Goal: Task Accomplishment & Management: Manage account settings

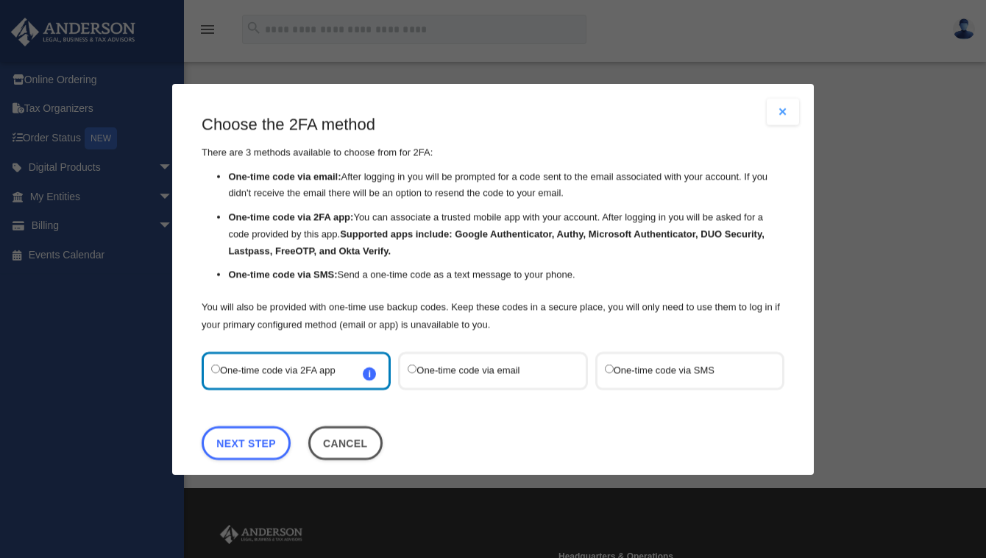
click at [648, 367] on label "One-time code via SMS" at bounding box center [682, 369] width 155 height 19
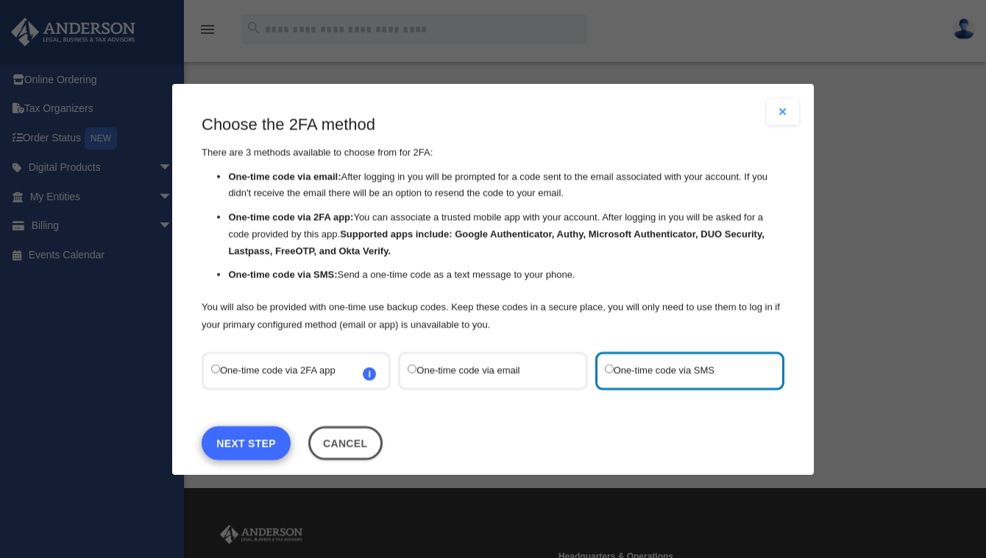
click at [269, 435] on link "Next Step" at bounding box center [246, 442] width 89 height 34
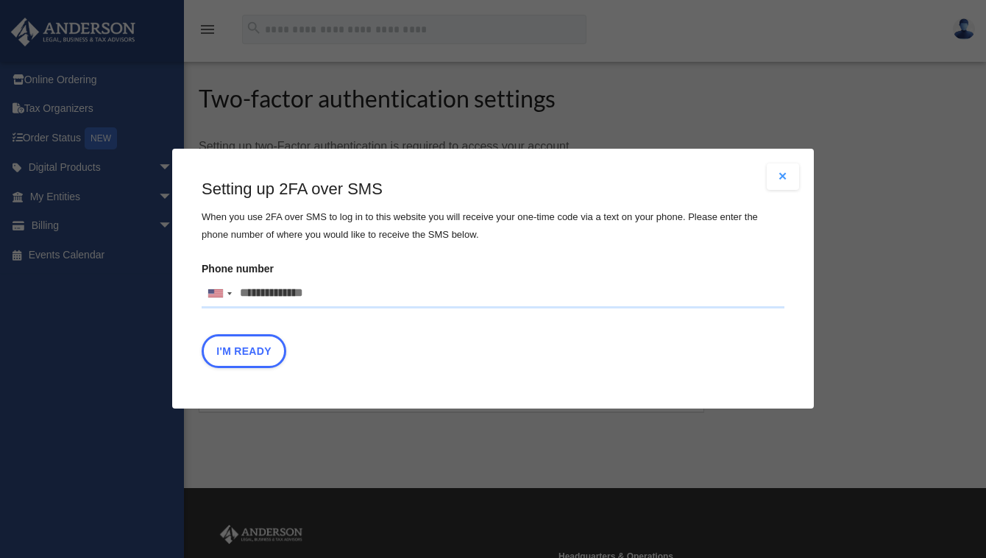
click at [291, 293] on input "Phone number [GEOGRAPHIC_DATA] +1 [GEOGRAPHIC_DATA] +44 [GEOGRAPHIC_DATA] (‫[GE…" at bounding box center [493, 293] width 583 height 29
type input "**********"
click at [249, 349] on button "I'm Ready" at bounding box center [244, 352] width 85 height 34
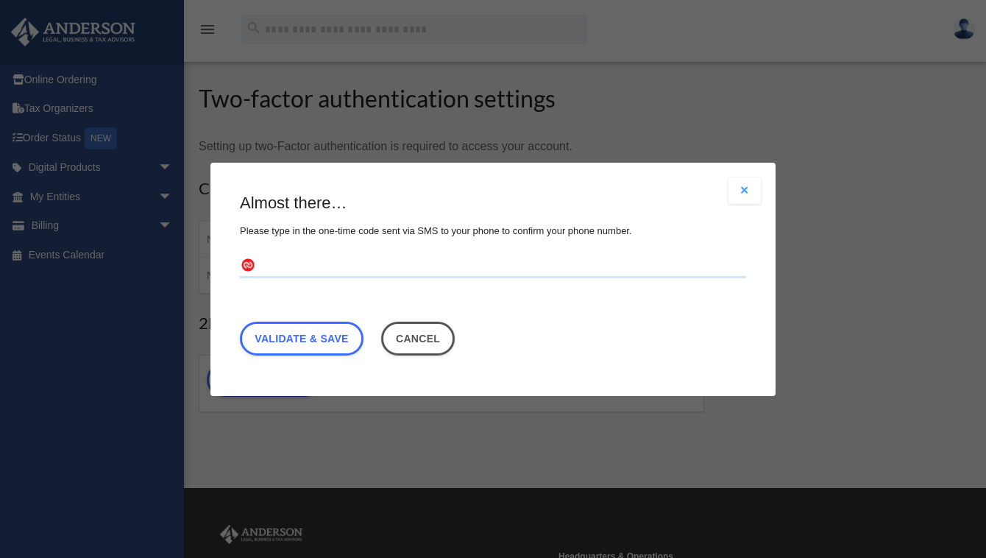
click at [274, 268] on input "text" at bounding box center [493, 266] width 506 height 24
click at [255, 509] on div "Are you sure? Any unsaved changes will be lost! Yes No Choose the 2FA method Th…" at bounding box center [493, 279] width 986 height 558
click at [314, 268] on input "text" at bounding box center [493, 266] width 506 height 24
type input "******"
click at [302, 344] on link "Validate & Save" at bounding box center [302, 338] width 124 height 34
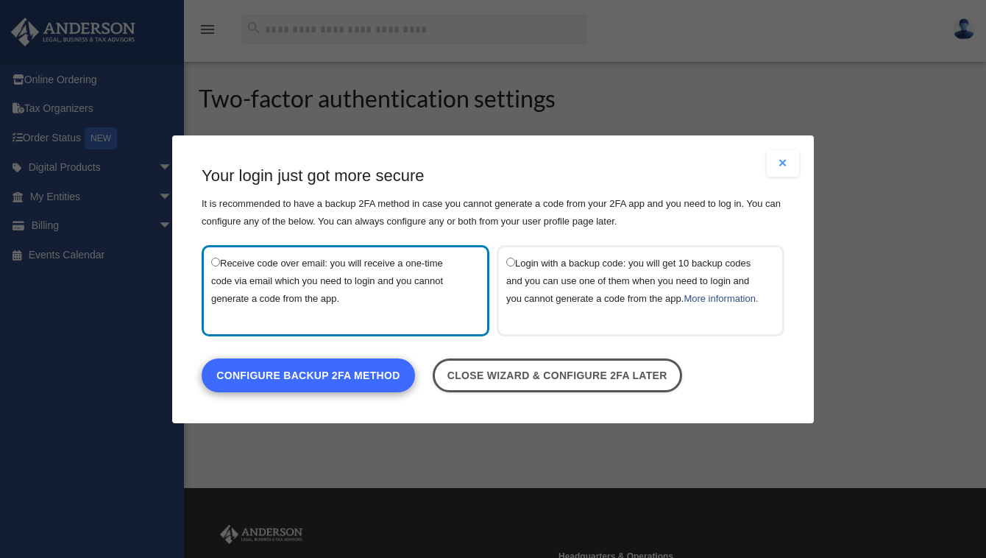
click at [324, 383] on link "Configure backup 2FA method" at bounding box center [308, 374] width 213 height 34
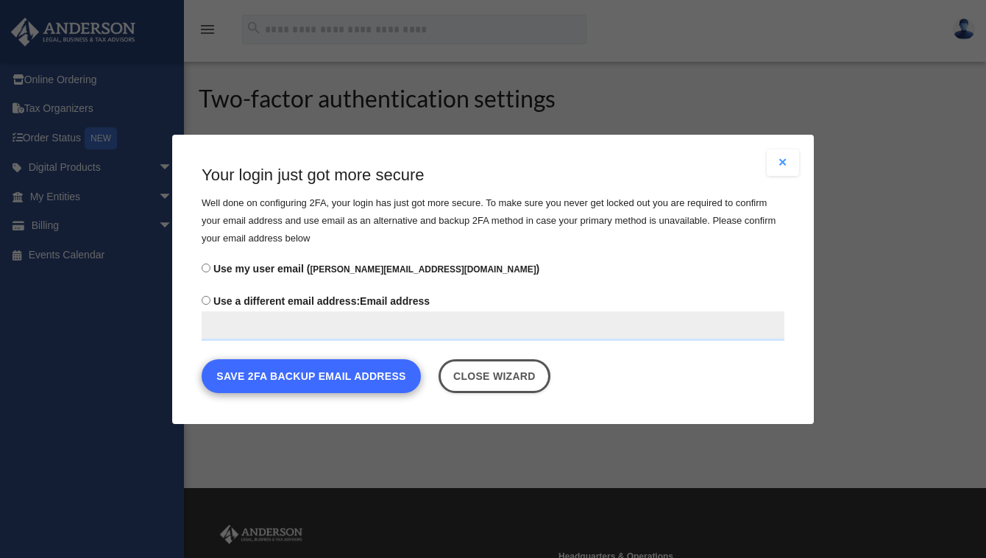
click at [316, 382] on button "Save 2FA backup email address" at bounding box center [311, 375] width 219 height 34
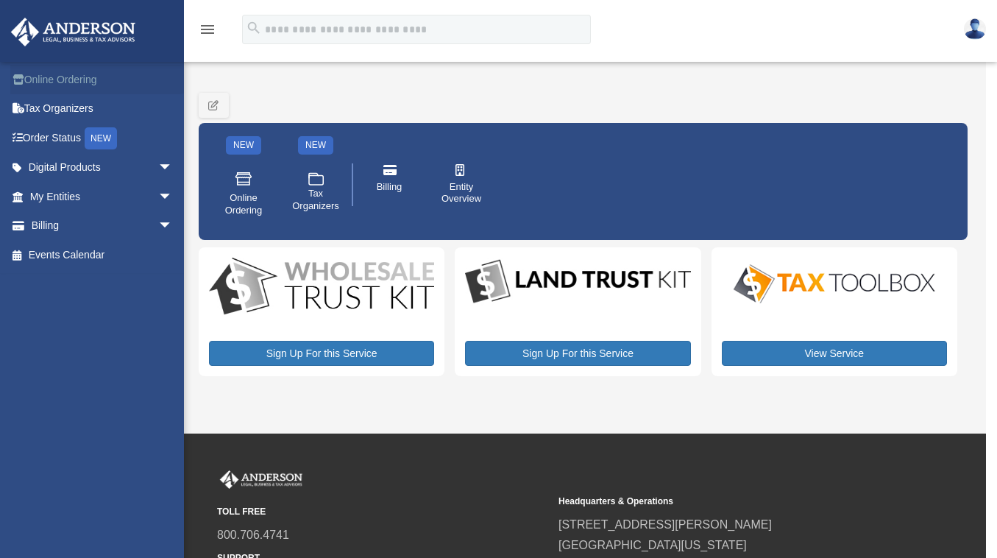
click at [58, 74] on link "Online Ordering" at bounding box center [102, 79] width 185 height 29
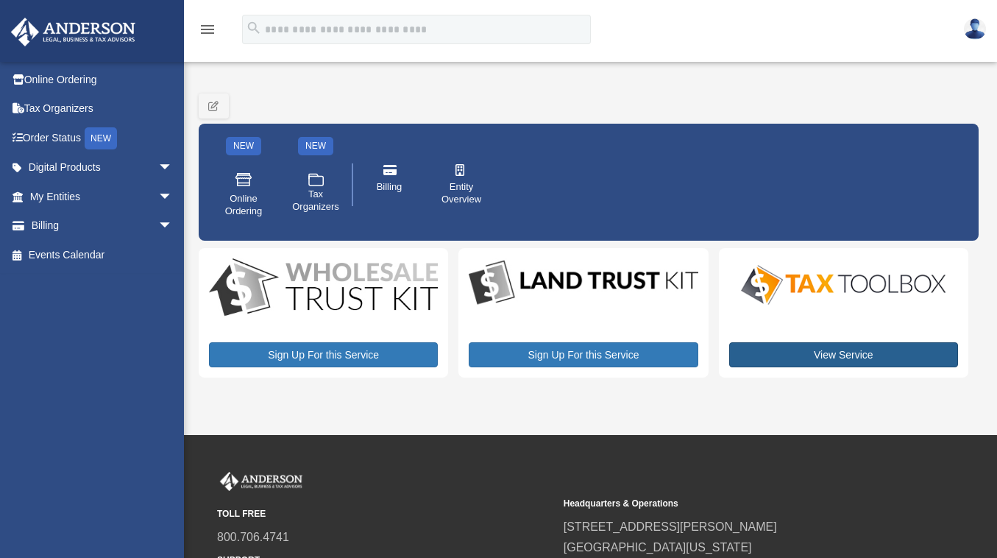
click at [811, 349] on link "View Service" at bounding box center [843, 354] width 229 height 25
